Goal: Information Seeking & Learning: Find specific fact

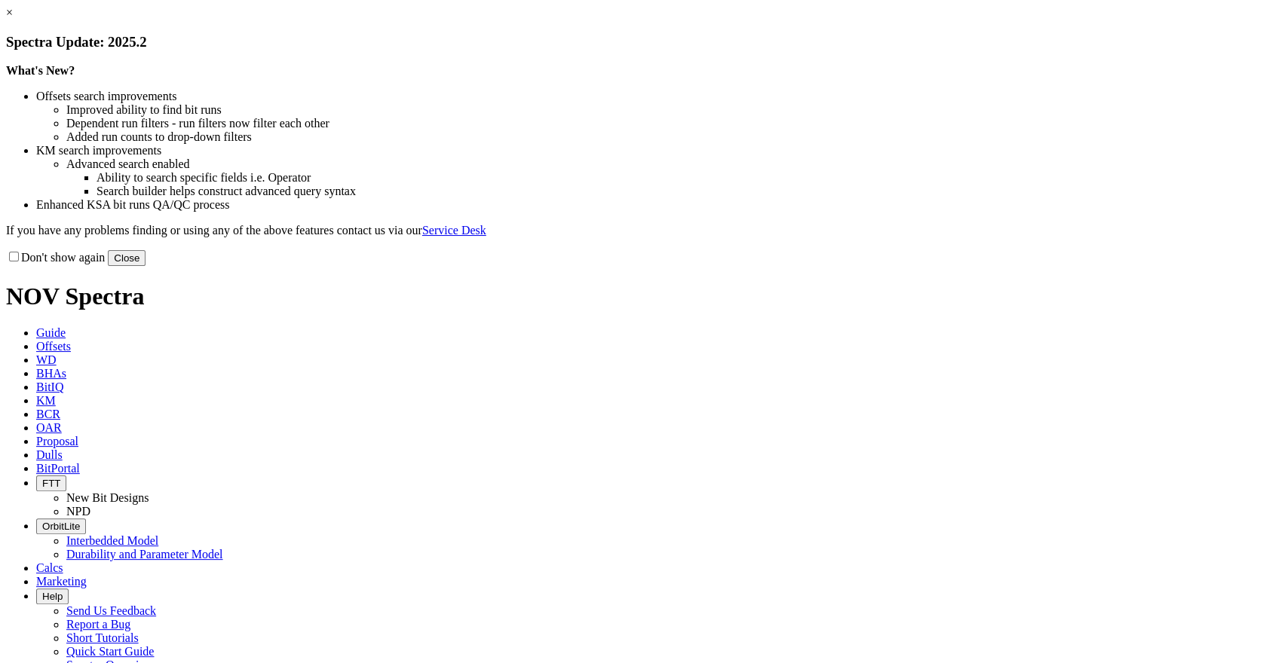
click at [145, 266] on button "Close" at bounding box center [127, 258] width 38 height 16
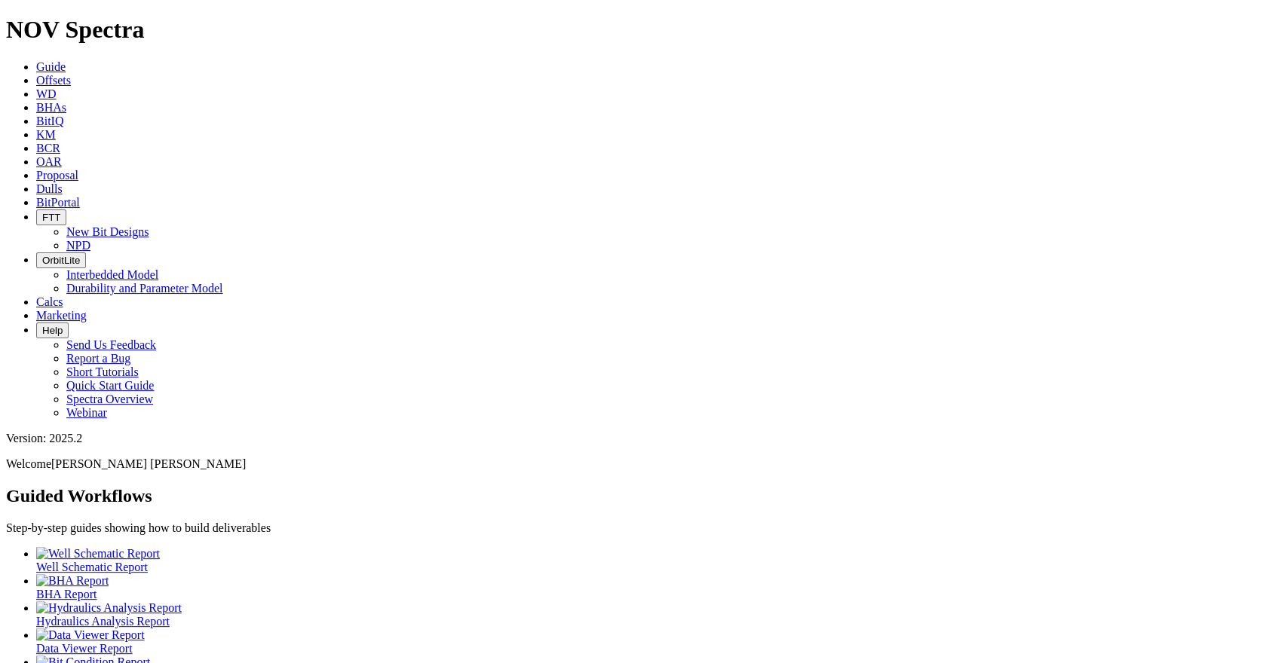
click at [71, 74] on span "Offsets" at bounding box center [53, 80] width 35 height 13
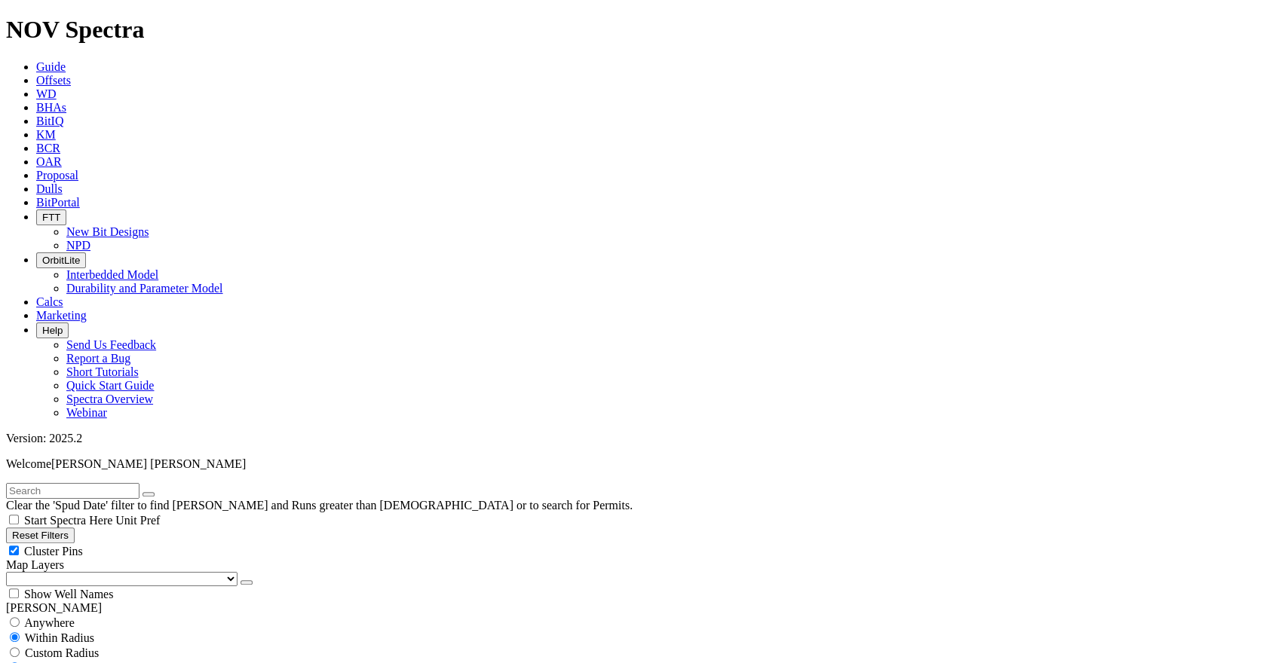
click at [139, 483] on input "text" at bounding box center [72, 491] width 133 height 16
type input "pna"
click at [158, 492] on button "submit" at bounding box center [164, 494] width 12 height 5
checkbox input "false"
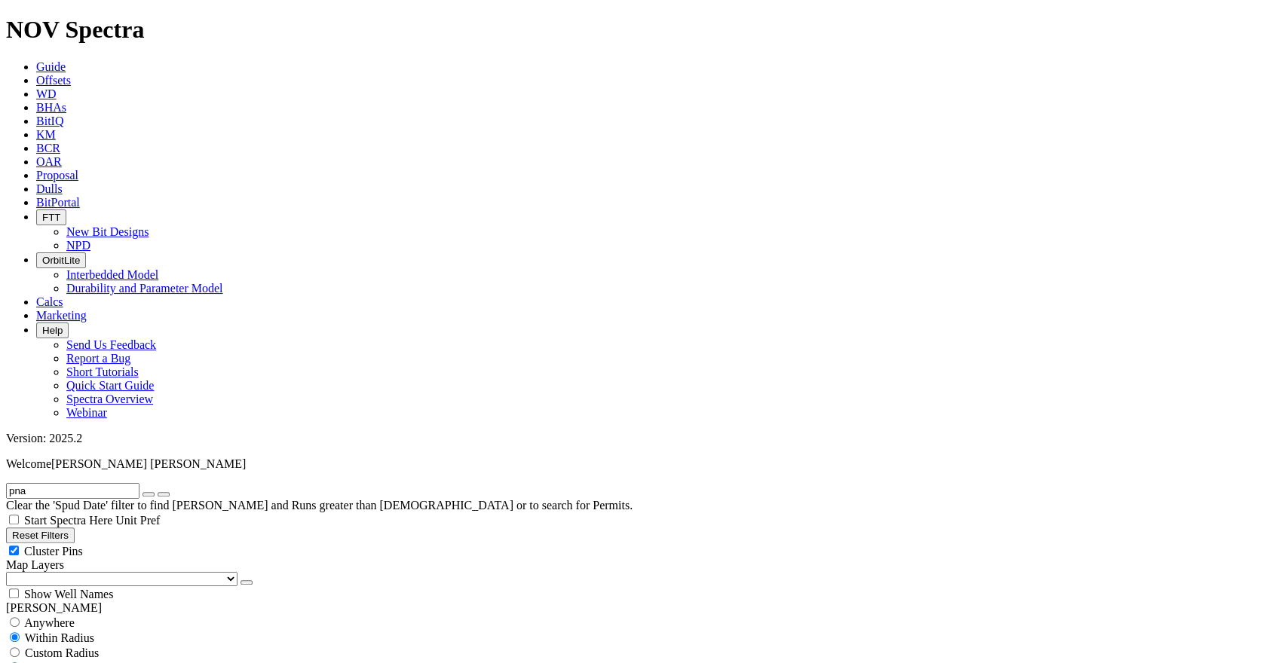
click at [71, 647] on span "Custom Radius" at bounding box center [62, 653] width 74 height 13
radio input "true"
radio input "false"
click at [75, 617] on span "Anywhere" at bounding box center [49, 623] width 50 height 13
radio input "true"
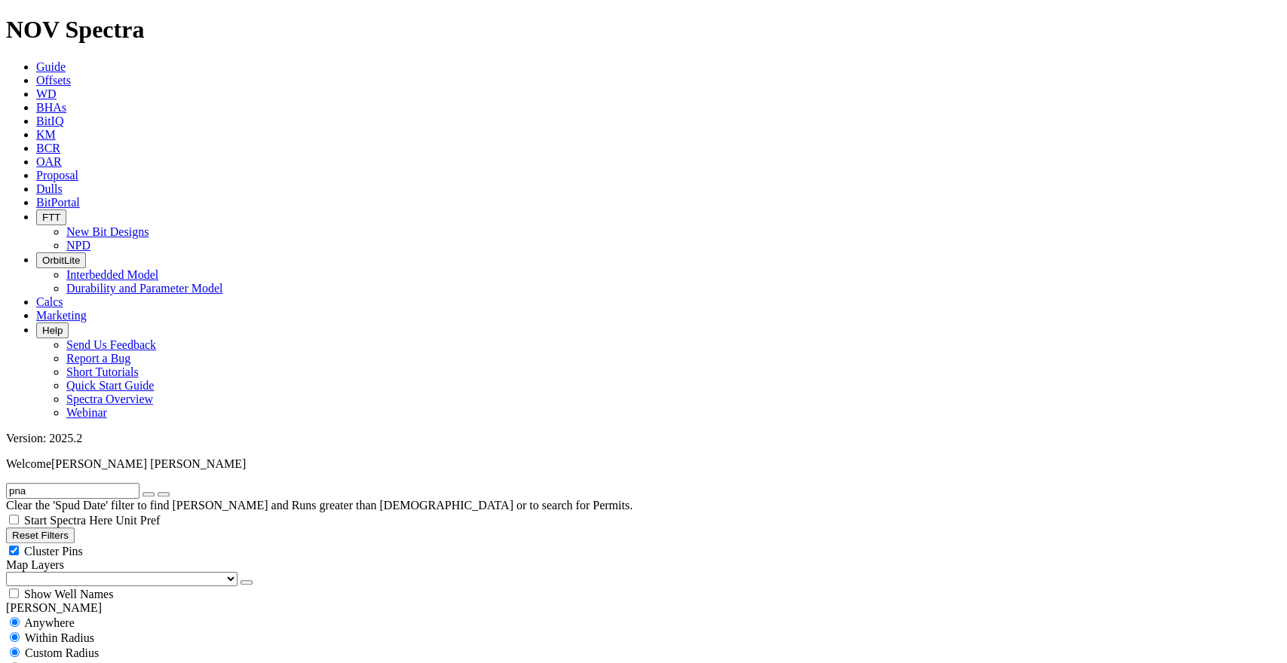
radio input "false"
click at [62, 483] on input "pna" at bounding box center [72, 491] width 133 height 16
click at [164, 494] on icon "submit" at bounding box center [164, 494] width 0 height 0
drag, startPoint x: 12, startPoint y: 66, endPoint x: -9, endPoint y: 69, distance: 21.2
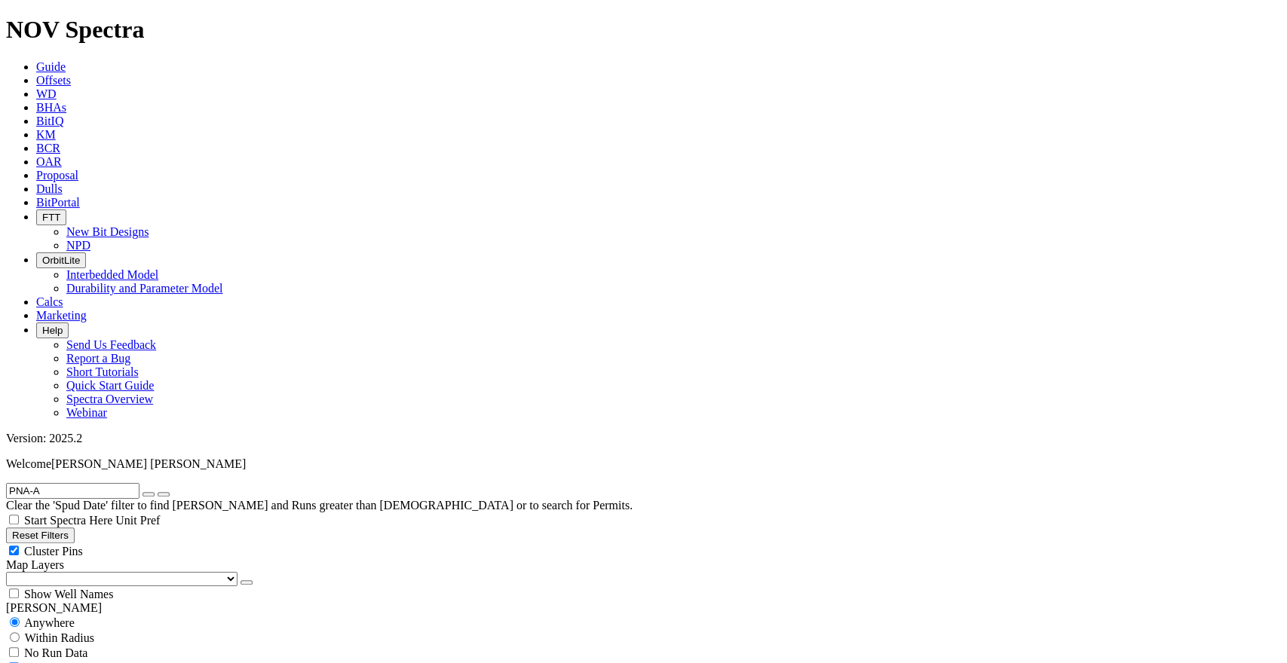
click at [158, 492] on button "submit" at bounding box center [164, 494] width 12 height 5
drag, startPoint x: 63, startPoint y: 72, endPoint x: -18, endPoint y: 61, distance: 81.4
type input "SR-ONO211-PNA-A"
click at [170, 492] on button "submit" at bounding box center [164, 494] width 12 height 5
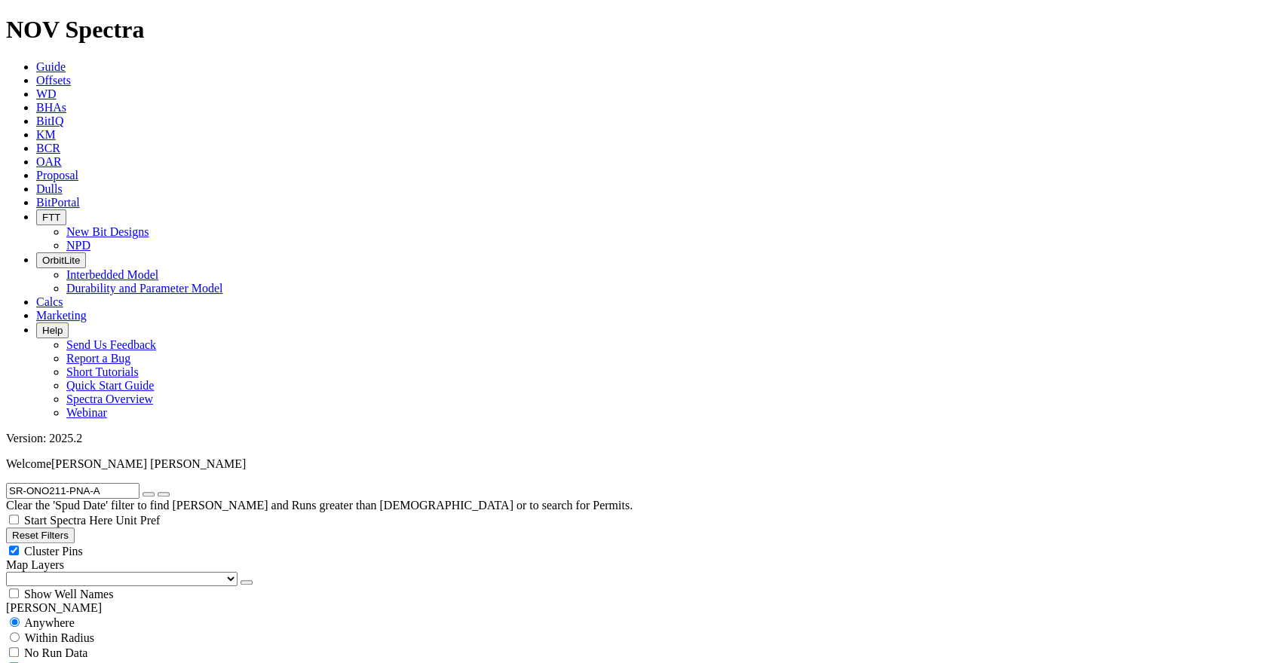
click at [164, 494] on icon "submit" at bounding box center [164, 494] width 0 height 0
click at [112, 483] on input "SR-ONO211-PNA-A" at bounding box center [72, 491] width 133 height 16
click at [113, 483] on input "SR-ONO211-PNA-A" at bounding box center [72, 491] width 133 height 16
drag, startPoint x: 116, startPoint y: 69, endPoint x: 8, endPoint y: 51, distance: 109.2
click at [8, 483] on div "SR-ONO211-PNA-A Clear the 'Spud Date' filter to find [PERSON_NAME] and Runs gre…" at bounding box center [643, 497] width 1275 height 29
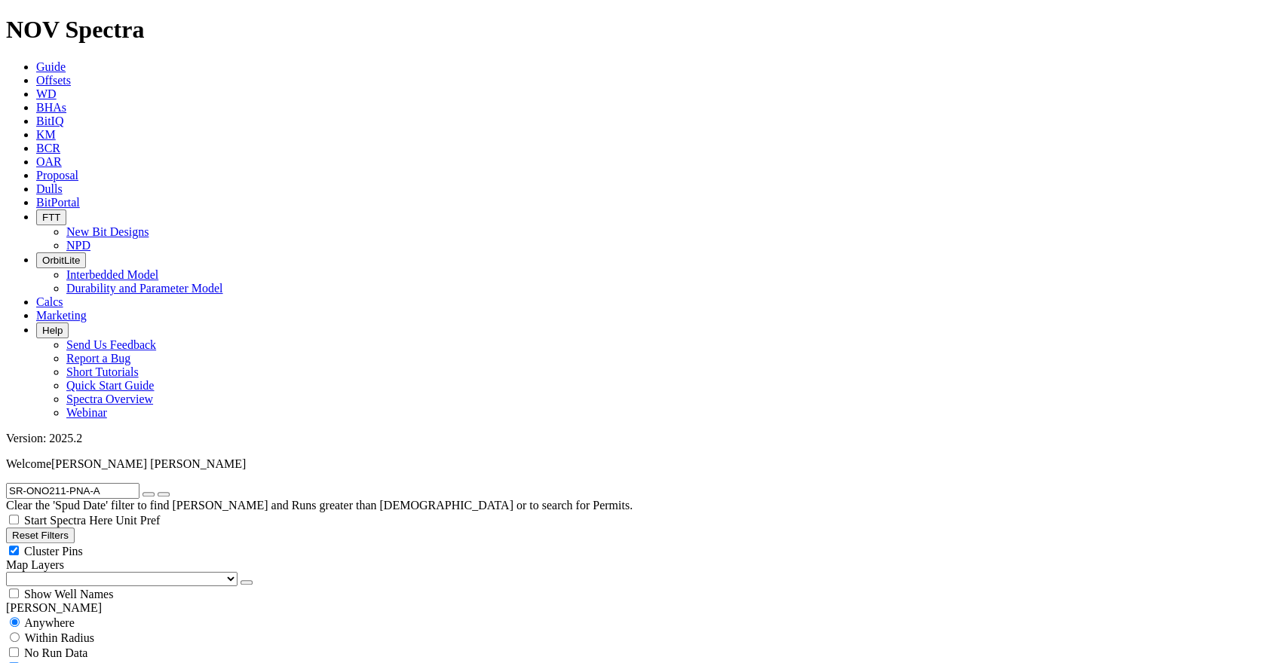
click at [75, 528] on button "Reset Filters" at bounding box center [40, 536] width 69 height 16
radio input "false"
radio input "true"
checkbox input "true"
click at [63, 617] on span "Anywhere" at bounding box center [49, 623] width 50 height 13
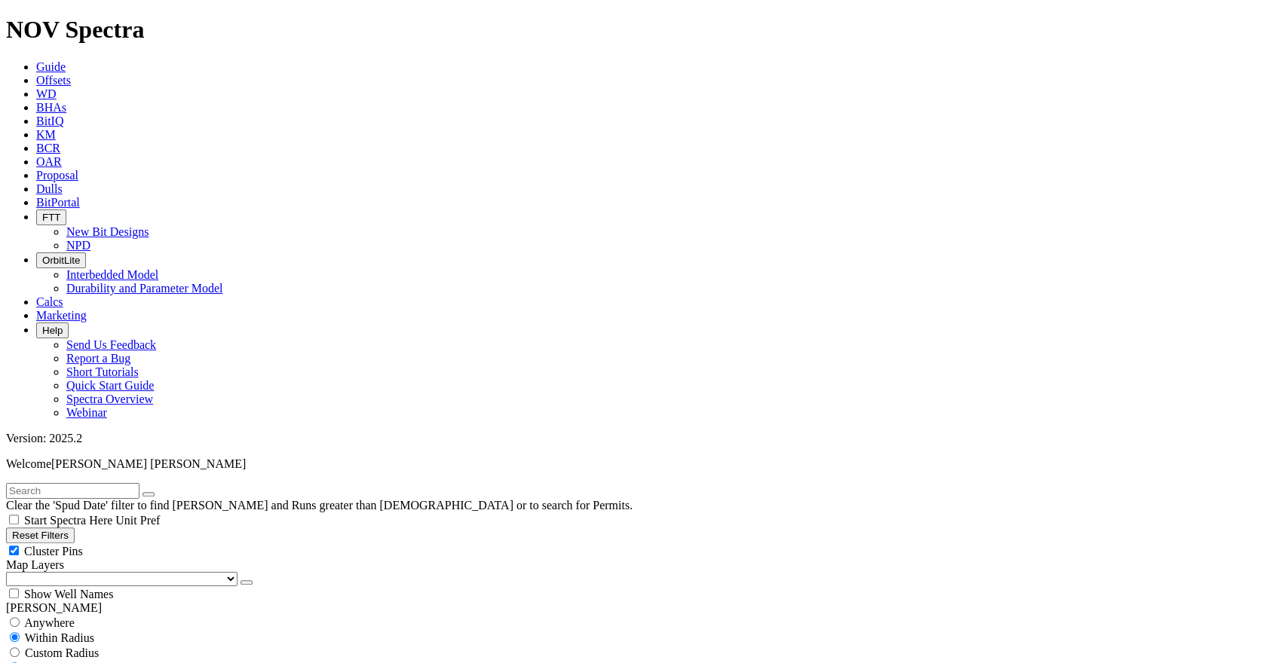
radio input "true"
radio input "false"
click at [124, 483] on input "text" at bounding box center [72, 491] width 133 height 16
paste input "SR-ONO211-PNA-A"
type input "SR-ONO211-PNA-A"
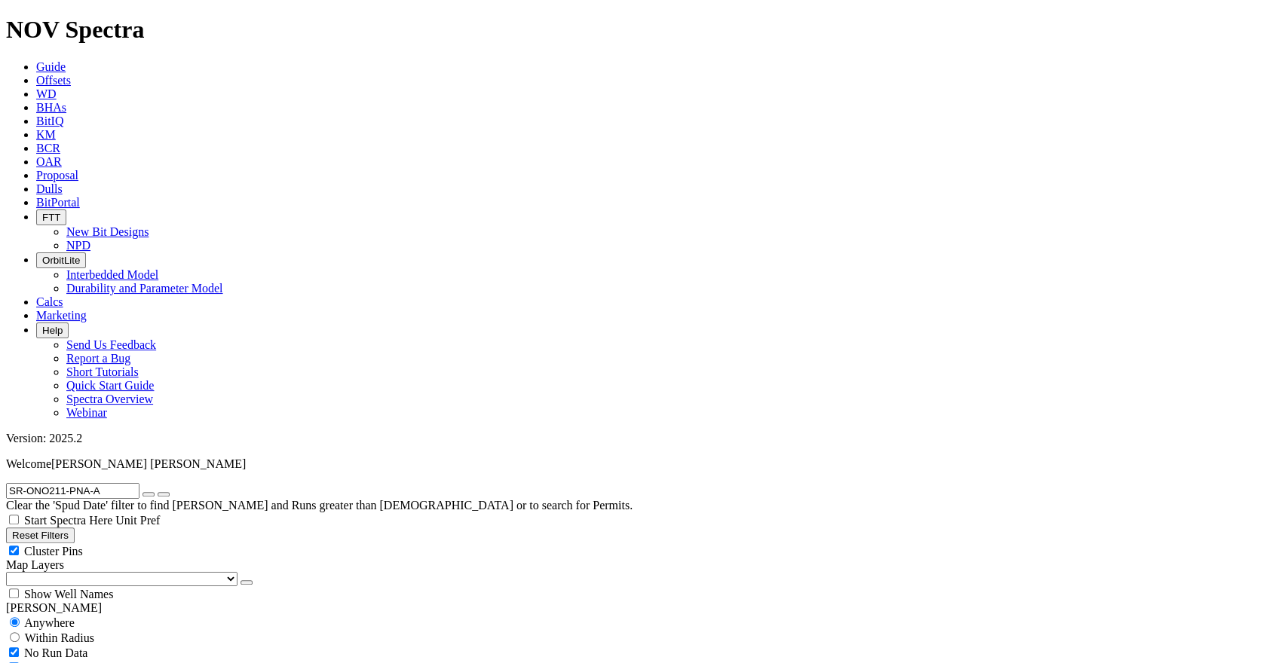
click at [158, 492] on button "submit" at bounding box center [164, 494] width 12 height 5
click at [164, 494] on icon "submit" at bounding box center [164, 494] width 0 height 0
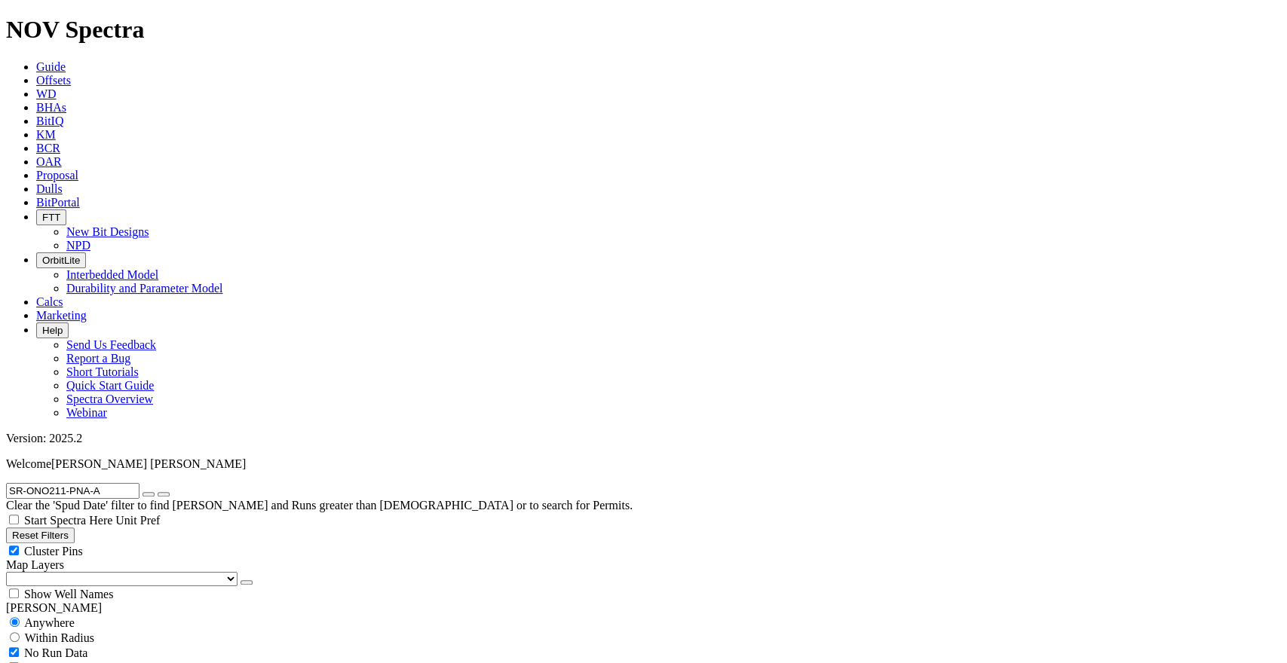
click at [164, 494] on icon "submit" at bounding box center [164, 494] width 0 height 0
radio input "false"
radio input "true"
click at [164, 494] on icon "submit" at bounding box center [164, 494] width 0 height 0
click at [170, 492] on button "submit" at bounding box center [164, 494] width 12 height 5
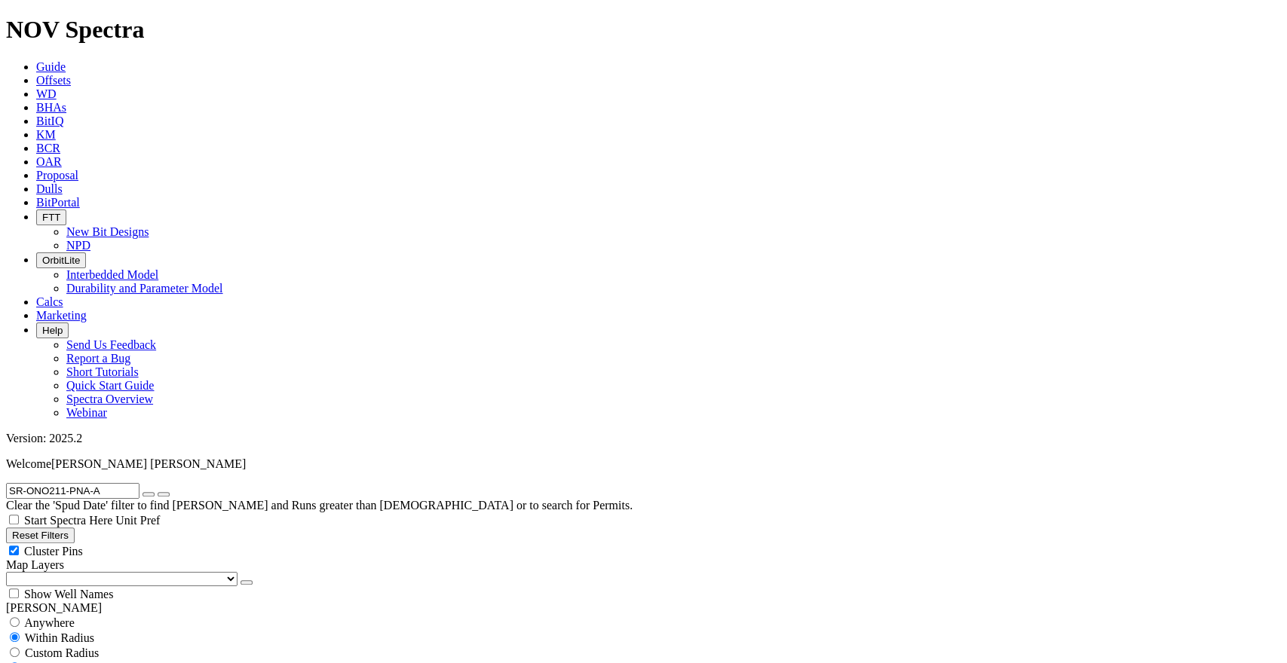
click at [170, 492] on button "submit" at bounding box center [164, 494] width 12 height 5
click at [164, 494] on icon "submit" at bounding box center [164, 494] width 0 height 0
